Goal: Task Accomplishment & Management: Manage account settings

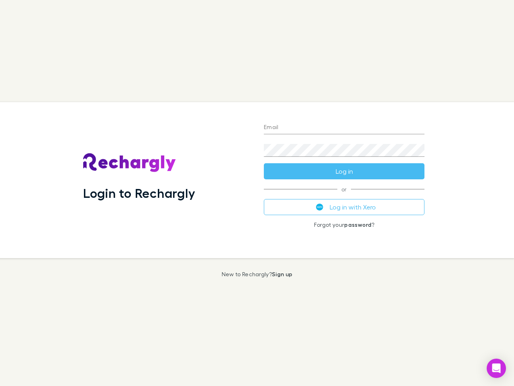
click at [257, 193] on div "Login to Rechargly" at bounding box center [167, 180] width 181 height 156
click at [344, 128] on input "Email" at bounding box center [344, 127] width 161 height 13
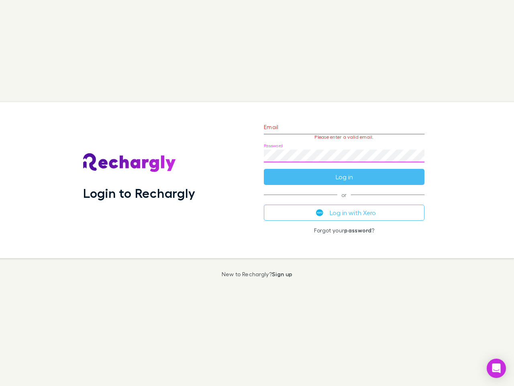
click at [344, 171] on form "Email Please enter a valid email. Password Log in" at bounding box center [344, 150] width 161 height 70
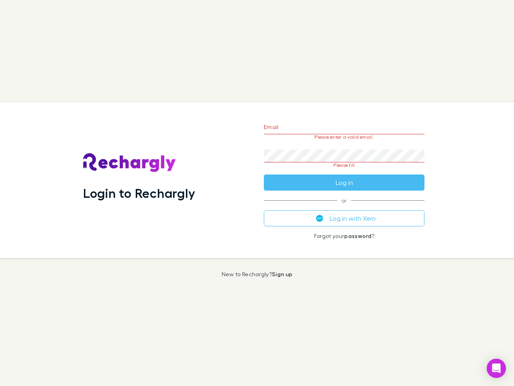
click at [344, 207] on div "Email Please enter a valid email. Password Please fill Log in or Log in with Xe…" at bounding box center [344, 180] width 174 height 156
click at [496, 368] on icon "Open Intercom Messenger" at bounding box center [496, 368] width 8 height 10
